Goal: Task Accomplishment & Management: Manage account settings

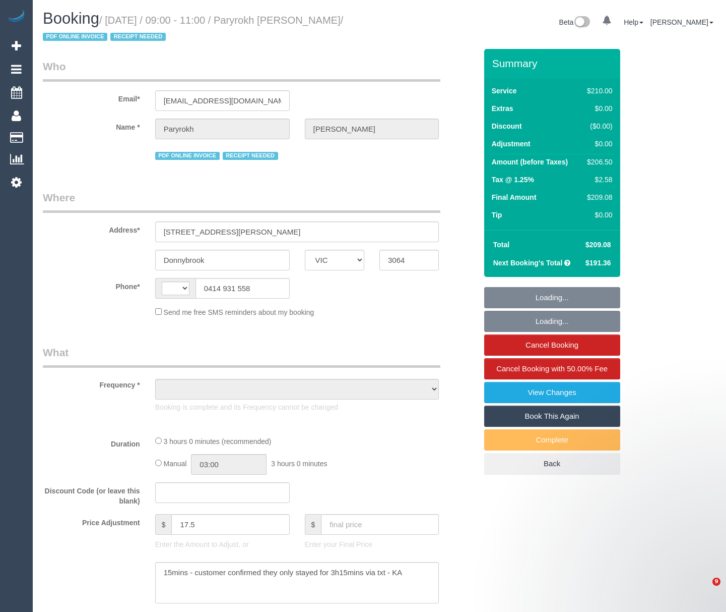
select select "VIC"
select select "string:AU"
select select "object:306"
select select "string:stripe-pm_1RIkwB2GScqysDRVO7FxyKXl"
select select "180"
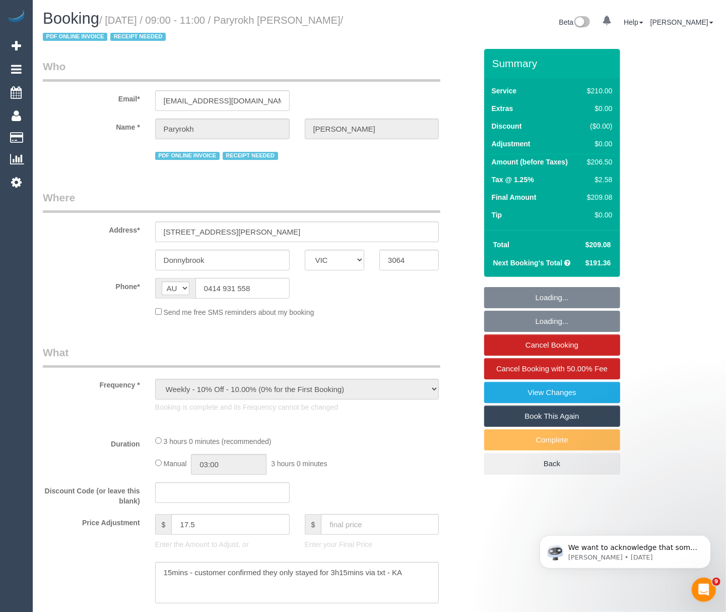
select select "number:29"
select select "number:14"
select select "number:19"
select select "number:22"
select select "number:34"
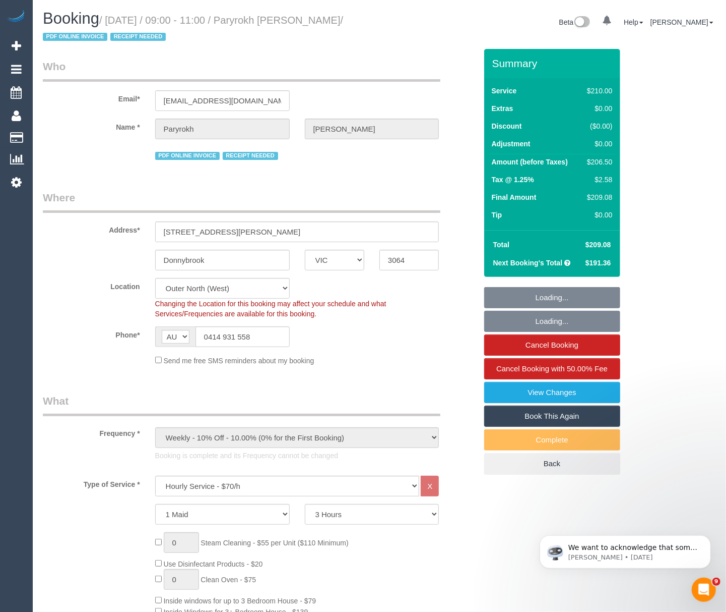
select select "object:931"
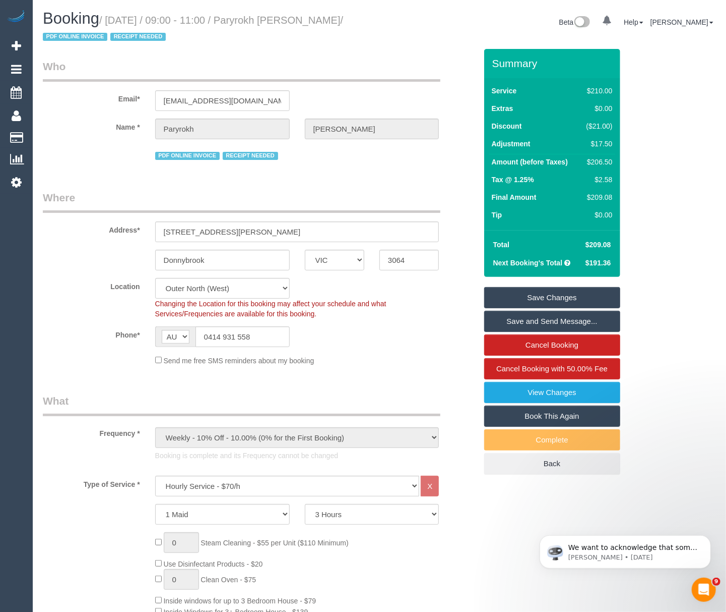
drag, startPoint x: 276, startPoint y: 19, endPoint x: 101, endPoint y: 40, distance: 176.3
click at [101, 40] on small "/ [DATE] / 09:00 - 11:00 / Paryrokh [PERSON_NAME] / PDF ONLINE INVOICE RECEIPT …" at bounding box center [193, 29] width 300 height 28
copy small "[PERSON_NAME]"
click at [258, 28] on h1 "Booking / [DATE] / 09:00 - 11:00 / [PERSON_NAME] / PDF ONLINE INVOICE RECEIPT N…" at bounding box center [207, 27] width 329 height 34
drag, startPoint x: 280, startPoint y: 18, endPoint x: 102, endPoint y: 35, distance: 179.2
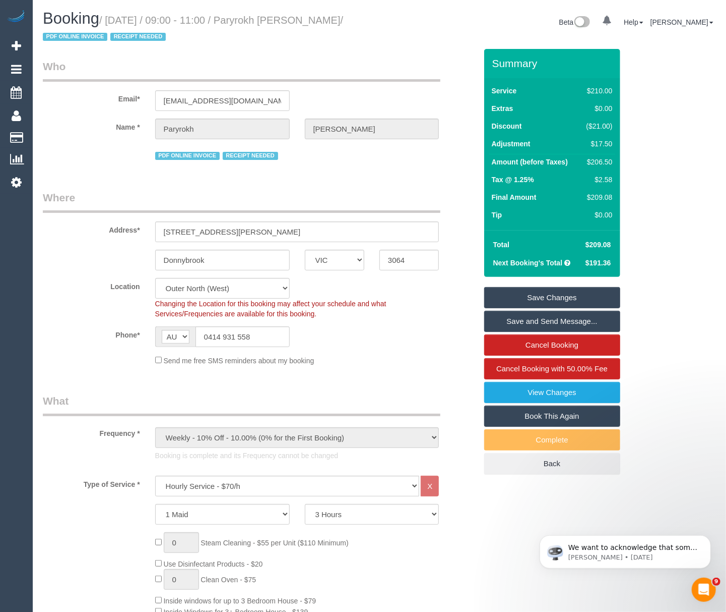
click at [102, 35] on small "/ [DATE] / 09:00 - 11:00 / Paryrokh [PERSON_NAME] / PDF ONLINE INVOICE RECEIPT …" at bounding box center [193, 29] width 300 height 28
copy small "[PERSON_NAME]"
